Goal: Navigation & Orientation: Find specific page/section

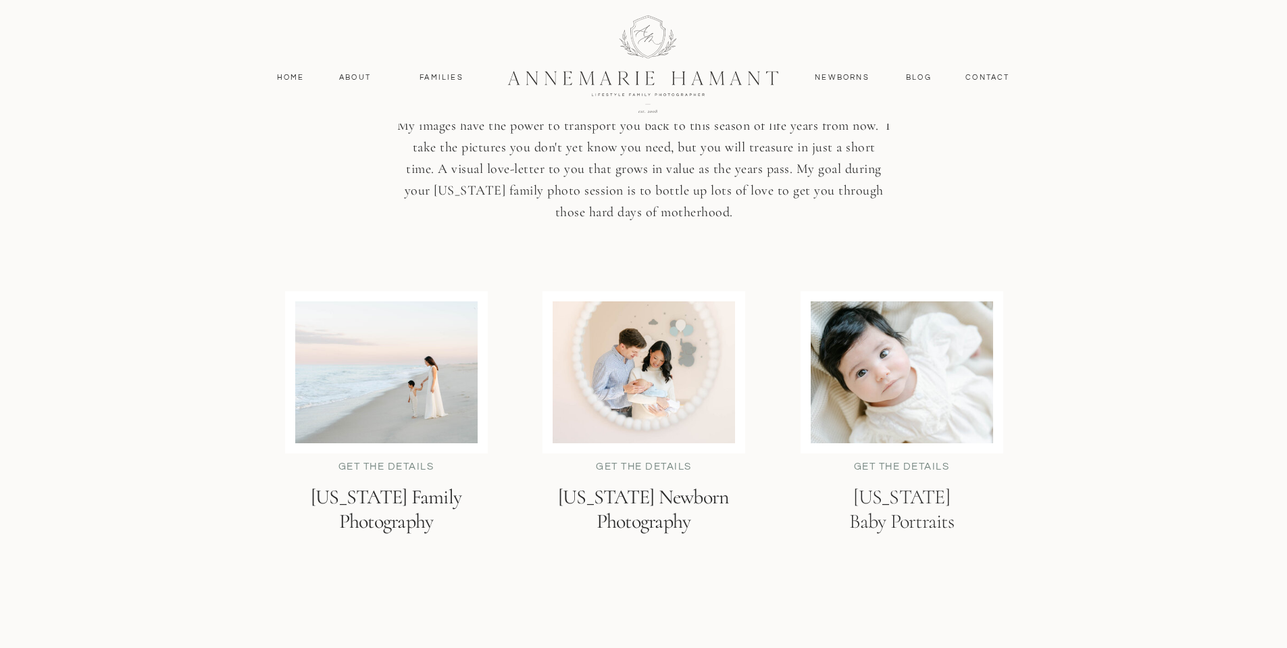
scroll to position [3175, 0]
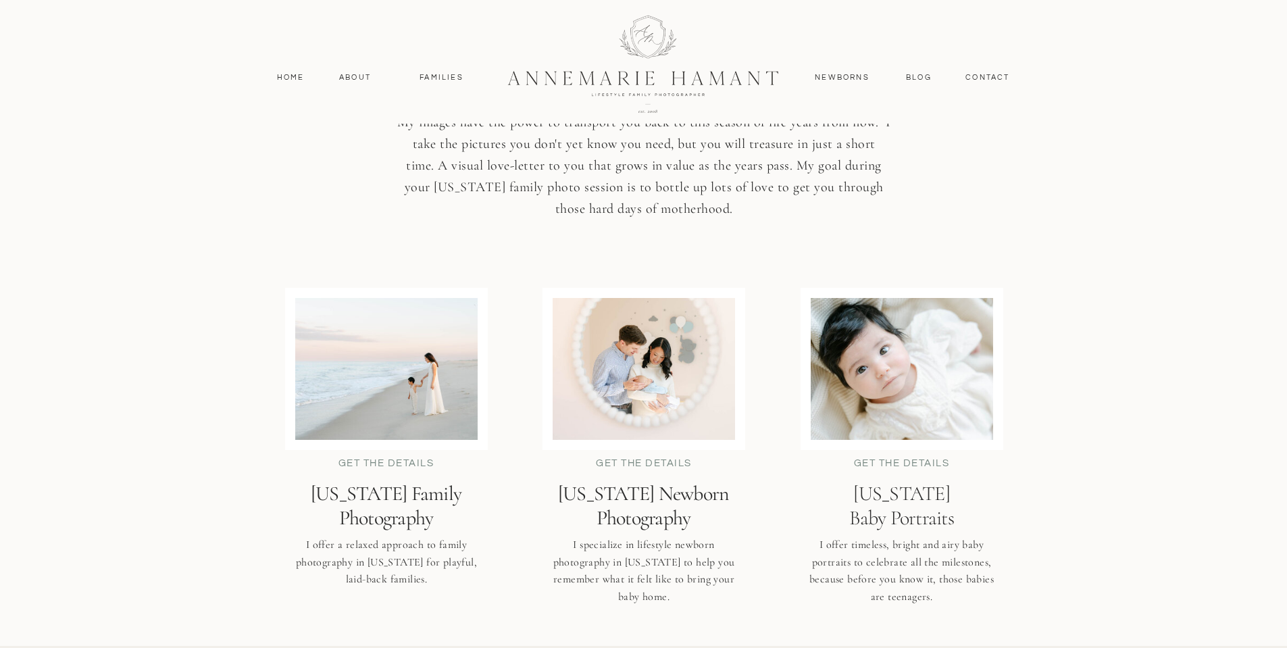
click at [408, 509] on h2 "[US_STATE] Family Photography" at bounding box center [386, 506] width 231 height 48
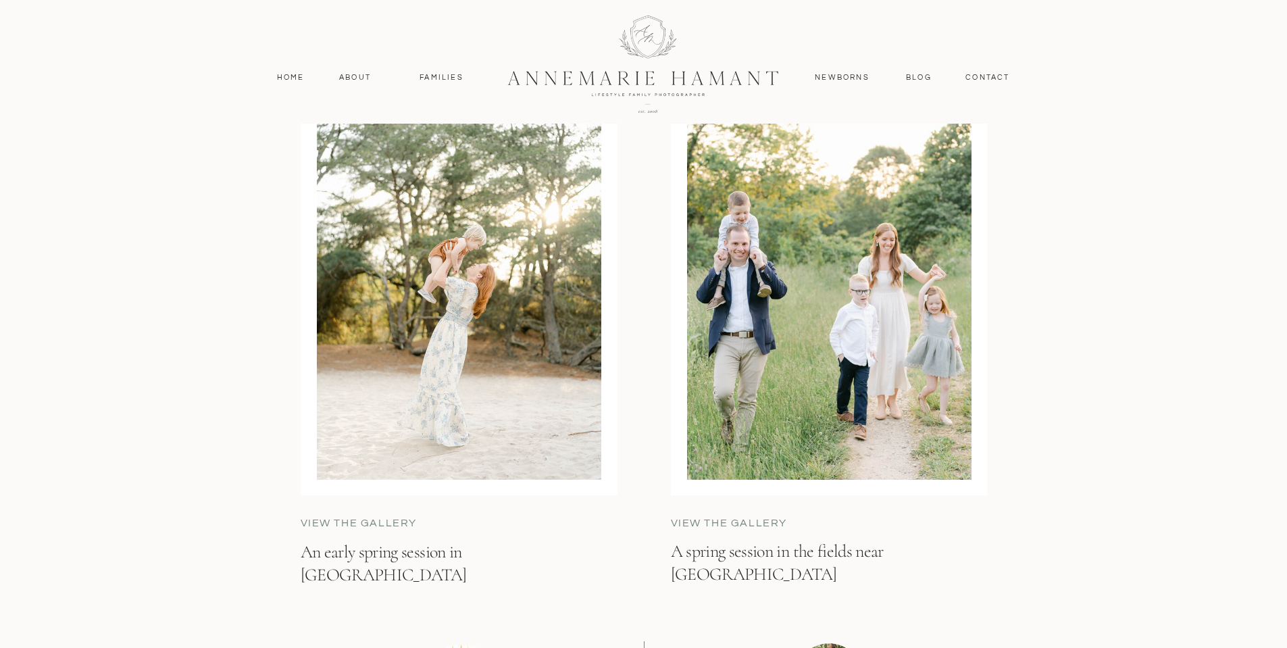
scroll to position [5202, 0]
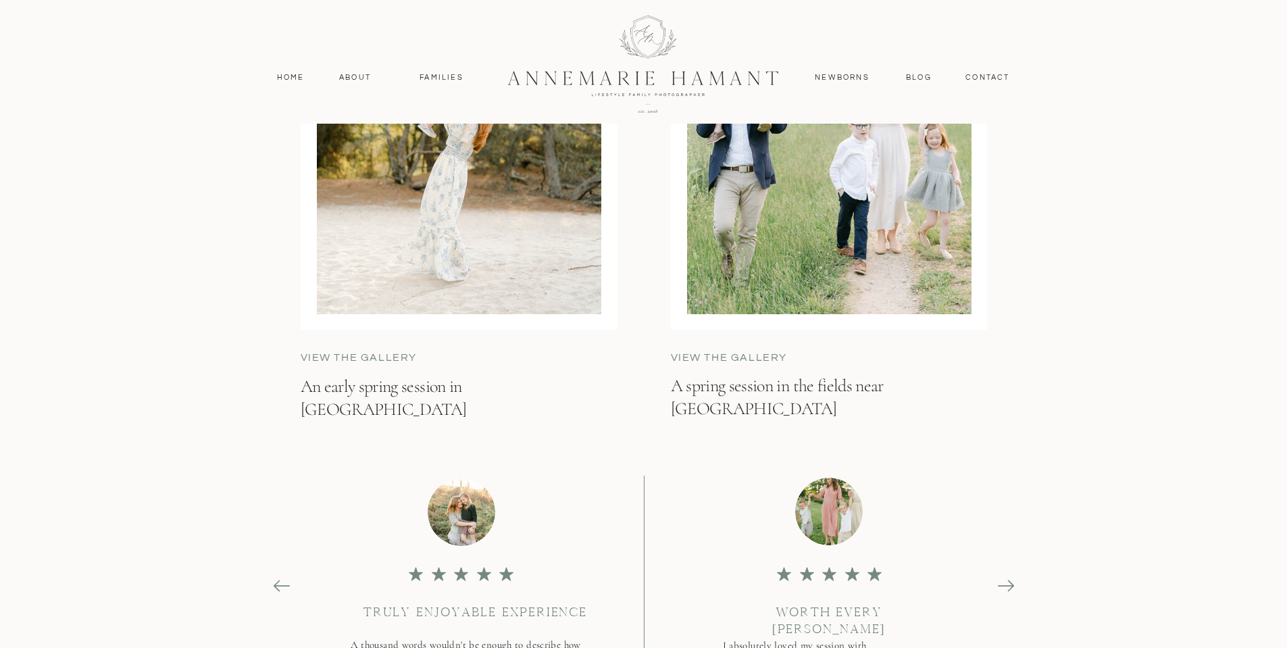
click at [349, 386] on h3 "An early spring session in Cape Henlopen" at bounding box center [451, 408] width 300 height 66
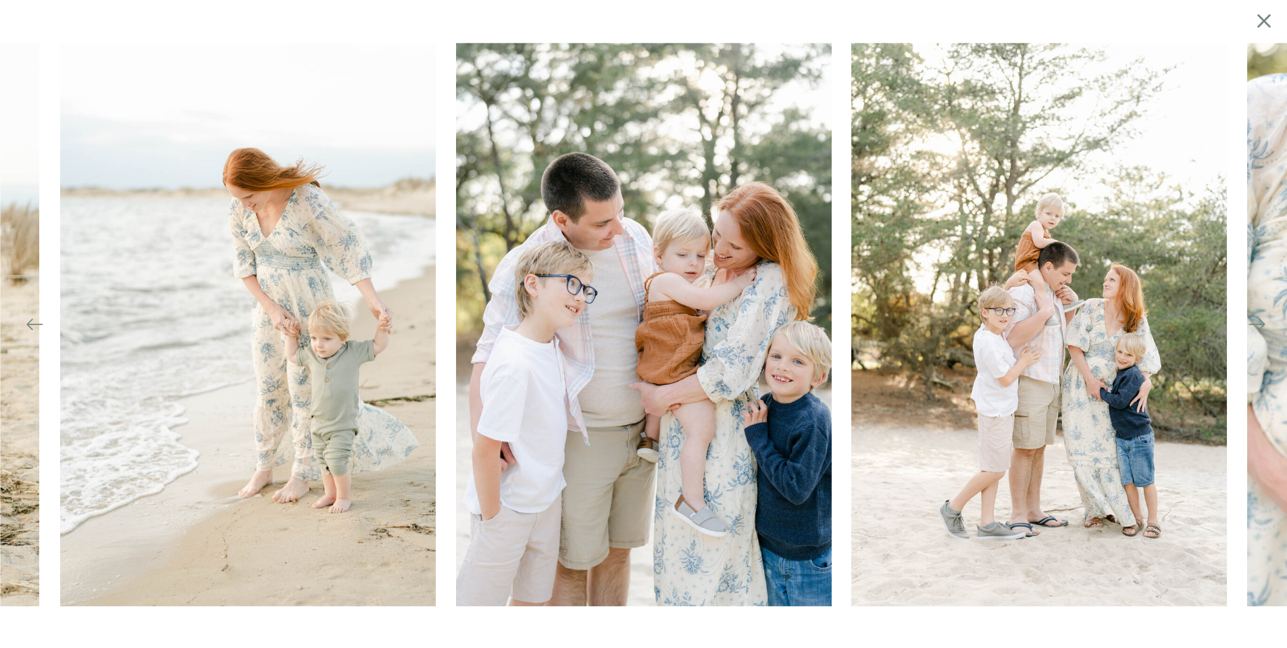
scroll to position [5686, 0]
click at [1261, 22] on icon at bounding box center [1264, 21] width 14 height 14
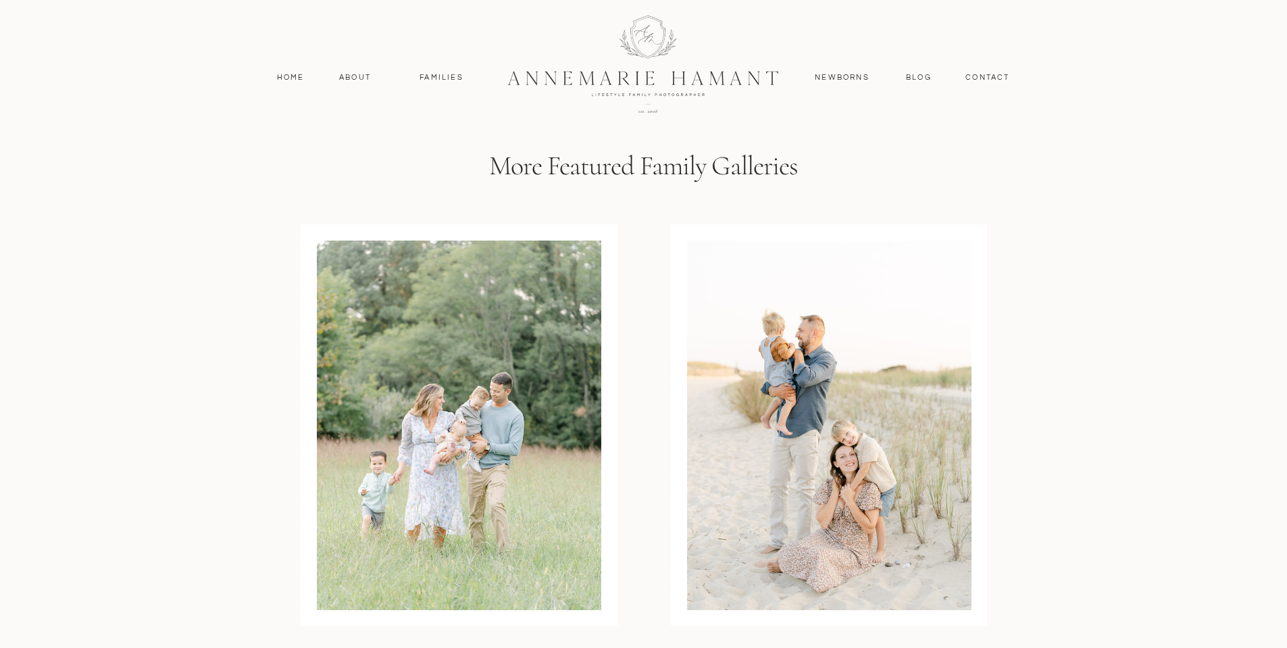
scroll to position [4038, 0]
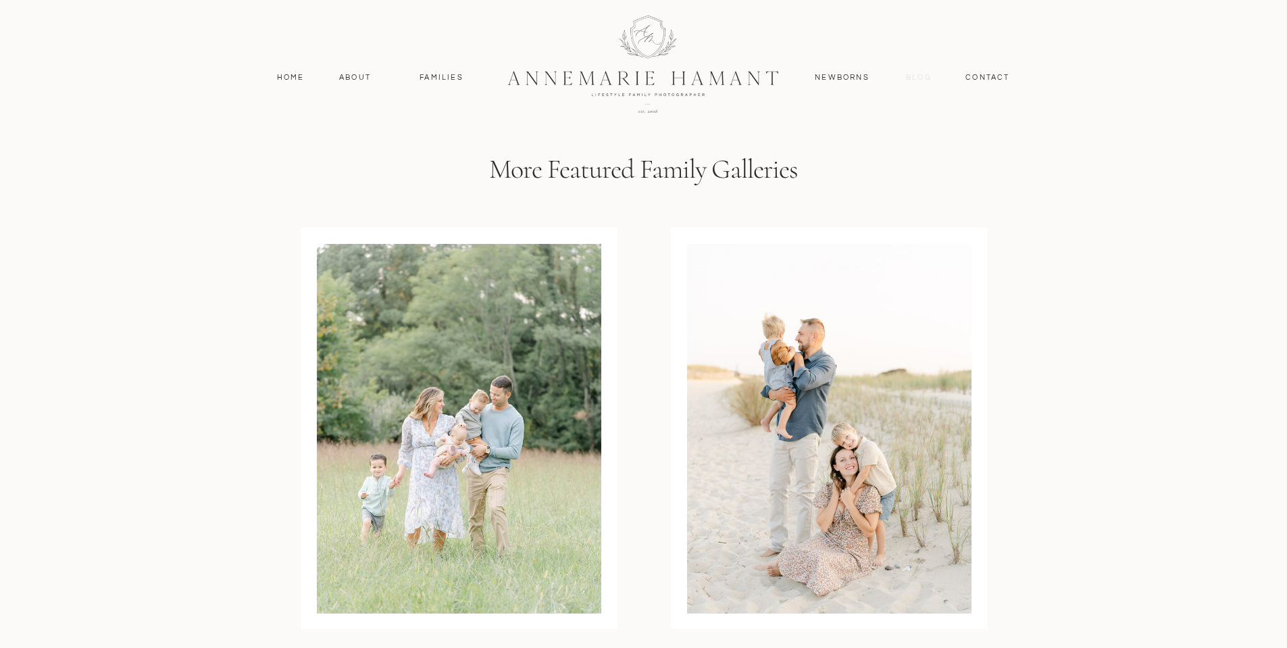
click at [923, 79] on nav "Blog" at bounding box center [919, 78] width 32 height 12
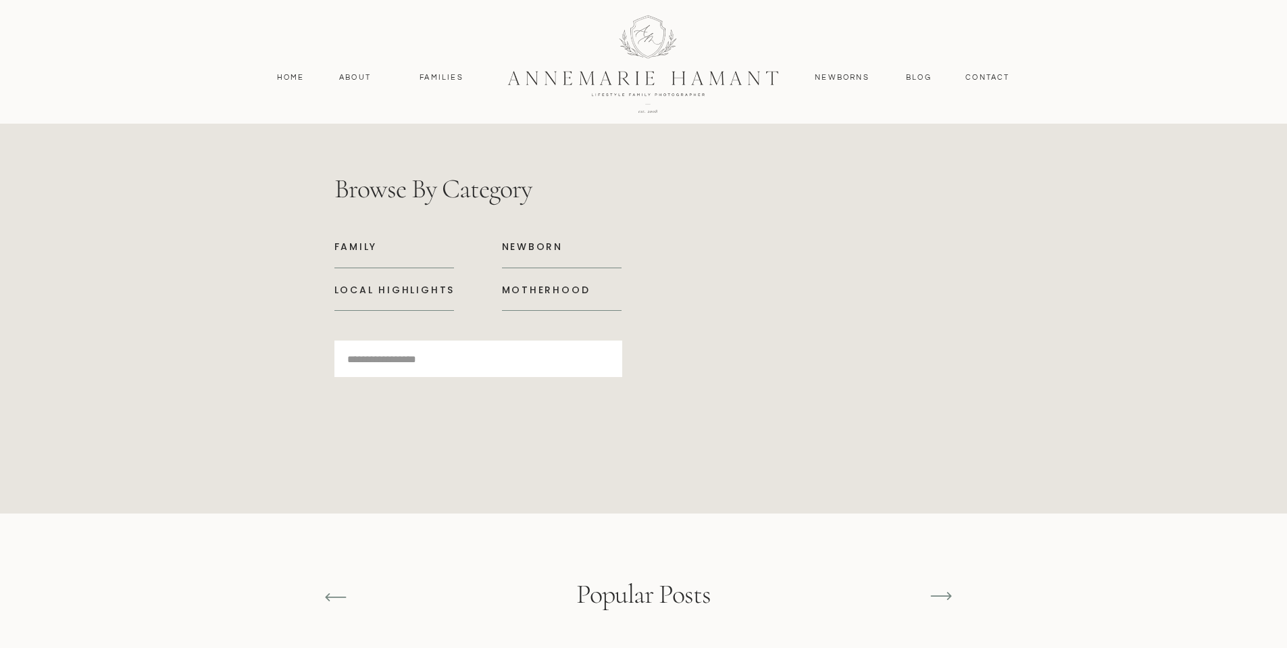
scroll to position [6012, 0]
